Goal: Check status

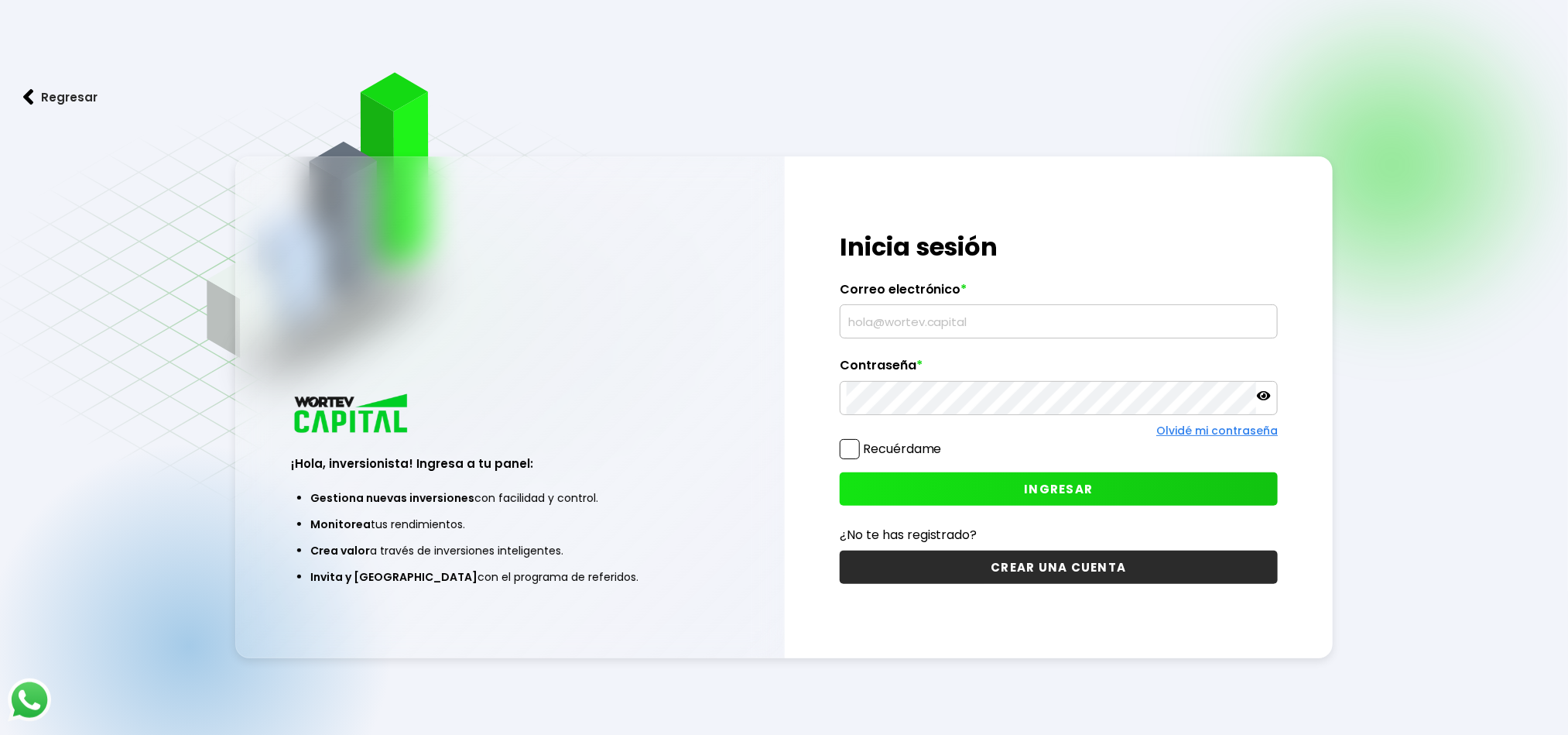
type input "[PERSON_NAME][EMAIL_ADDRESS][PERSON_NAME][DOMAIN_NAME]"
click at [938, 484] on button "INGRESAR" at bounding box center [1059, 488] width 439 height 33
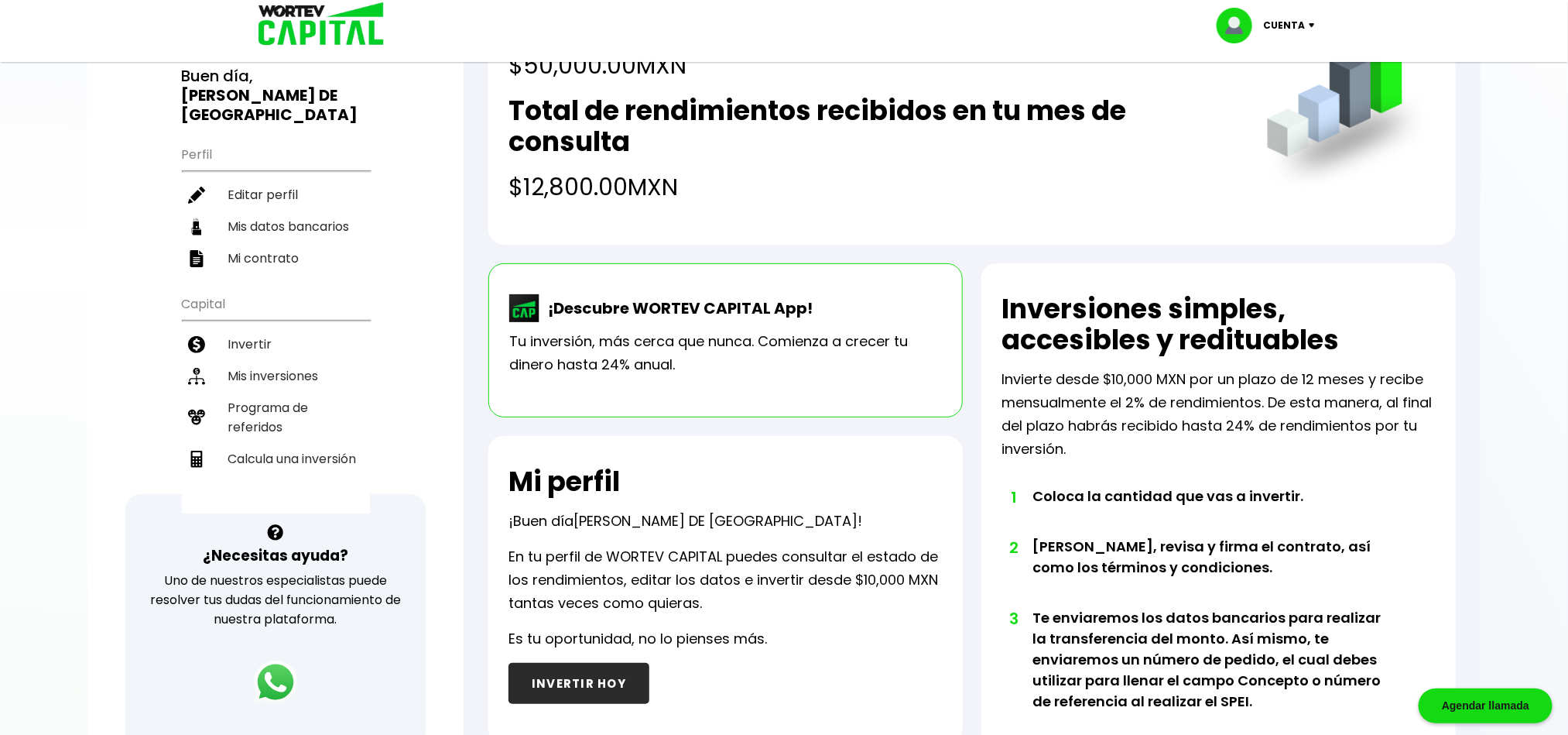
scroll to position [107, 0]
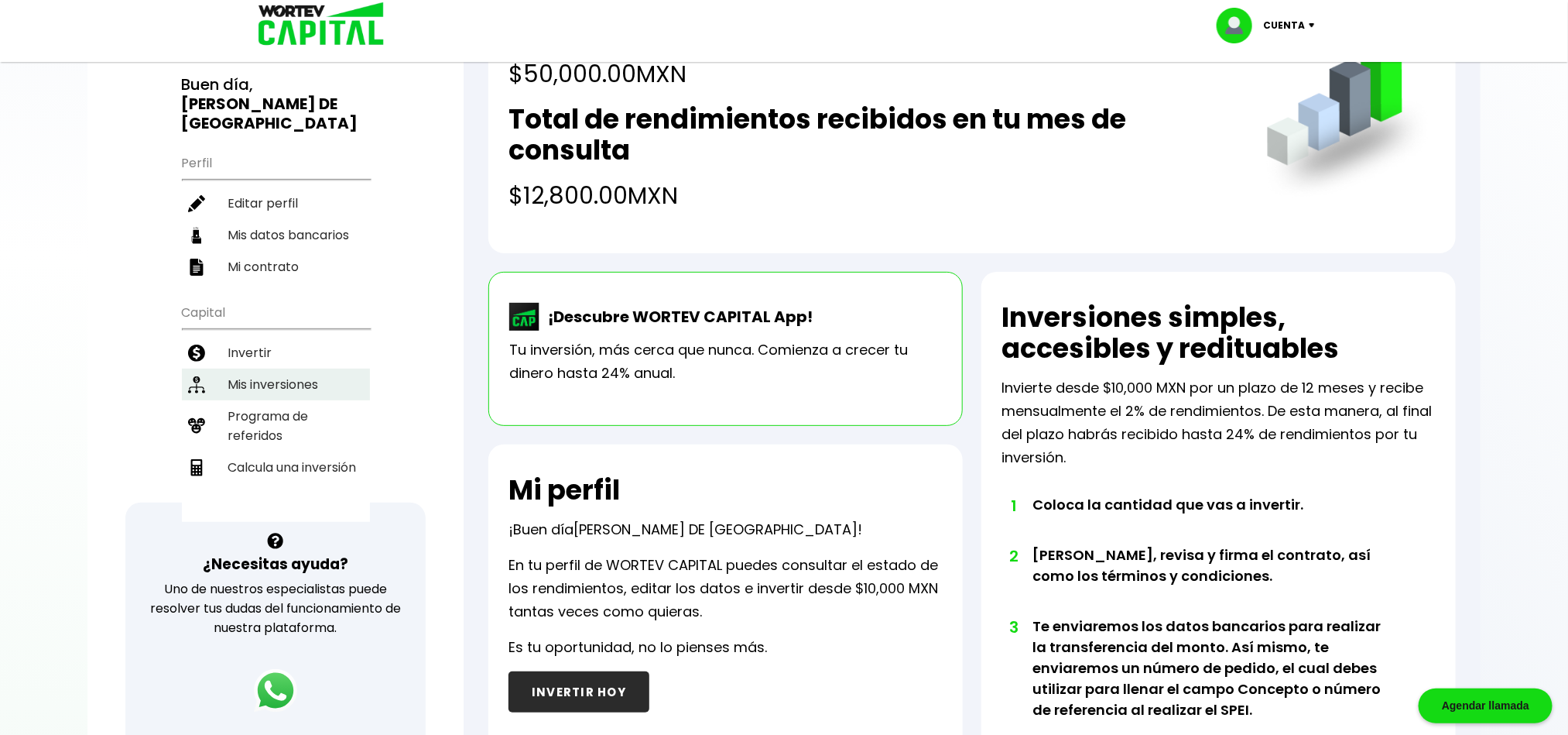
click at [267, 369] on li "Mis inversiones" at bounding box center [276, 385] width 188 height 32
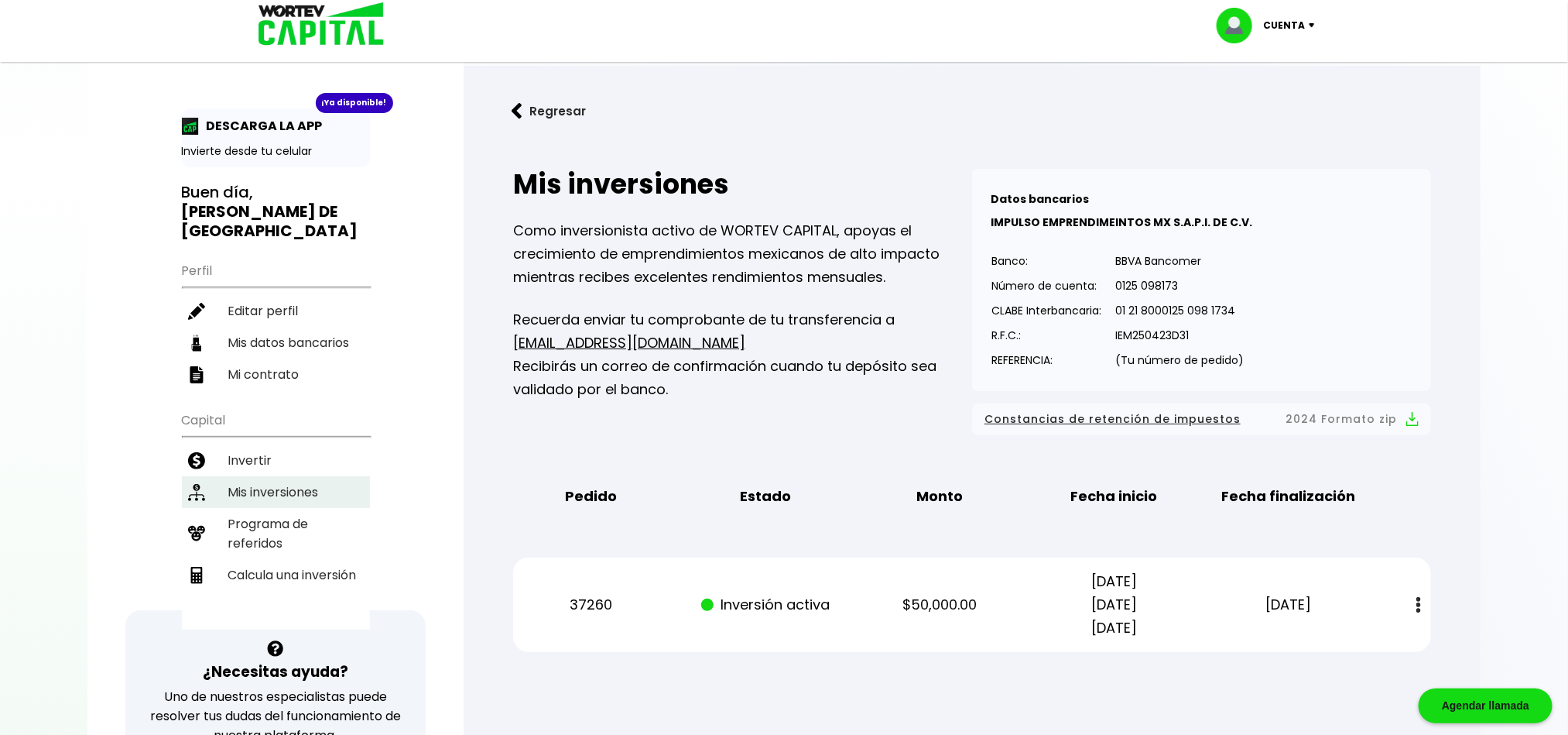
click at [274, 476] on li "Mis inversiones" at bounding box center [276, 492] width 188 height 32
